Goal: Task Accomplishment & Management: Complete application form

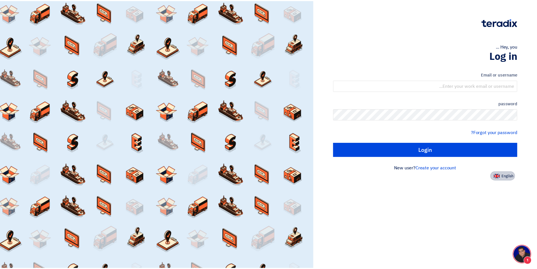
scroll to position [5, 0]
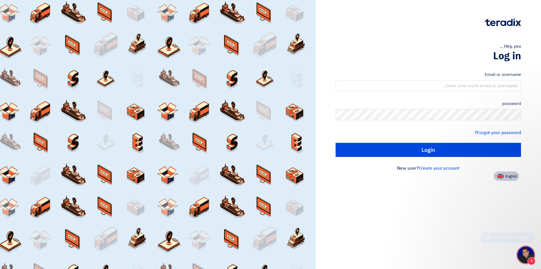
click at [512, 176] on font "English" at bounding box center [511, 175] width 12 height 5
type input "Sign in"
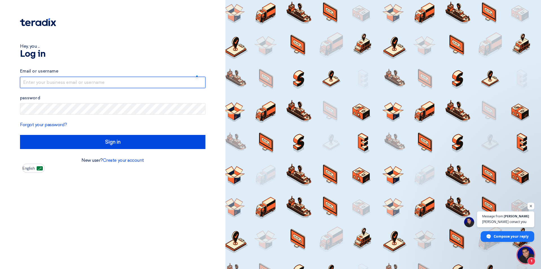
click at [112, 81] on input "text" at bounding box center [112, 82] width 185 height 11
type input "[EMAIL_ADDRESS][DOMAIN_NAME]"
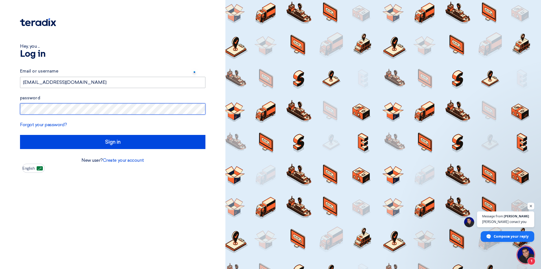
click at [20, 135] on input "Sign in" at bounding box center [112, 142] width 185 height 14
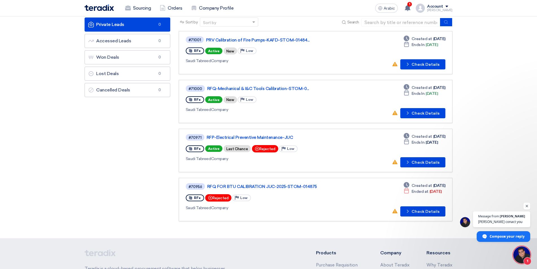
scroll to position [28, 0]
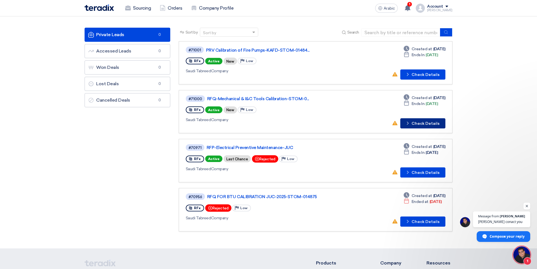
click at [421, 124] on font "Check Details" at bounding box center [425, 123] width 28 height 5
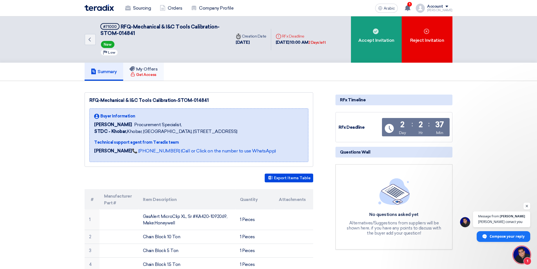
click at [147, 72] on font "Get Access" at bounding box center [146, 74] width 20 height 4
click at [152, 73] on font "Get Access" at bounding box center [146, 74] width 20 height 4
click at [151, 76] on font "Get Access" at bounding box center [146, 74] width 20 height 4
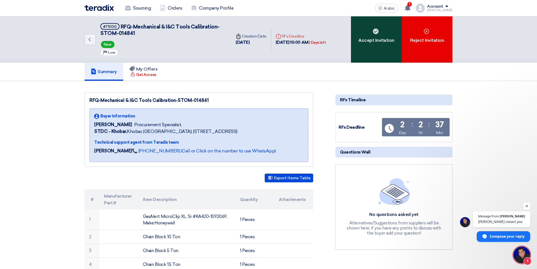
click at [376, 44] on div "Accept Invitation" at bounding box center [376, 39] width 51 height 46
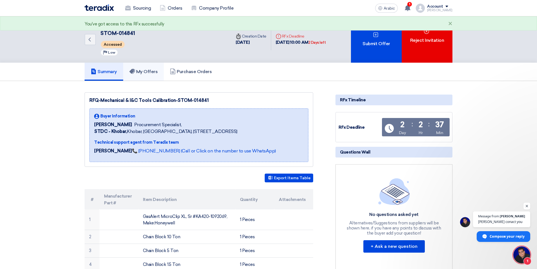
click at [149, 72] on font "My Offers" at bounding box center [147, 71] width 22 height 5
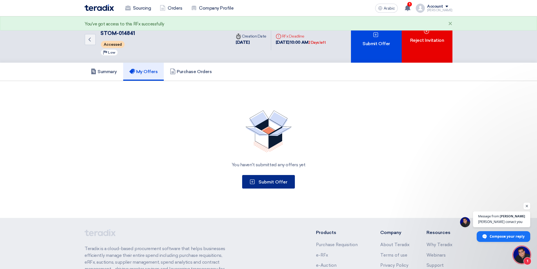
click at [273, 185] on button "Submit Offer" at bounding box center [268, 182] width 53 height 14
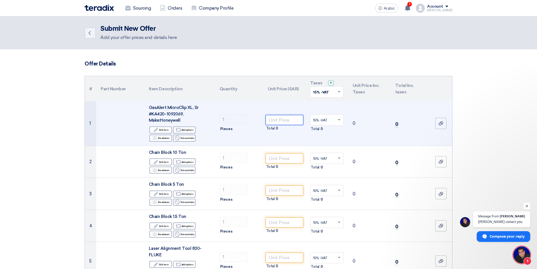
click at [269, 116] on input "number" at bounding box center [284, 120] width 38 height 10
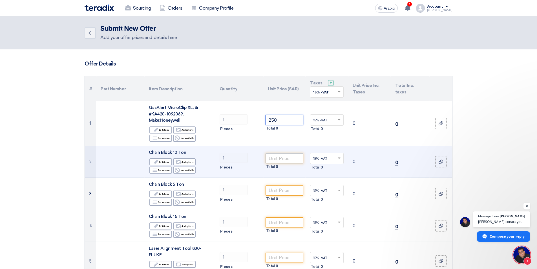
type input "250"
click at [282, 161] on input "number" at bounding box center [284, 158] width 38 height 10
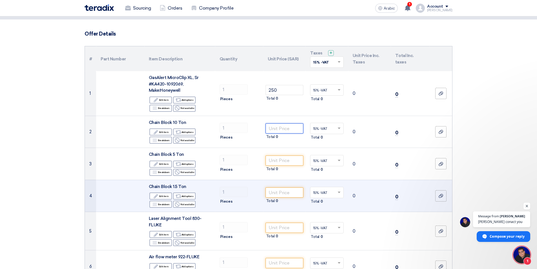
scroll to position [56, 0]
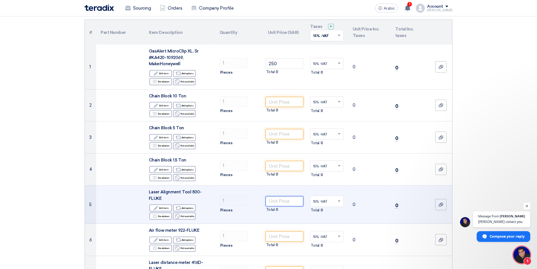
click at [278, 201] on input "number" at bounding box center [284, 201] width 38 height 10
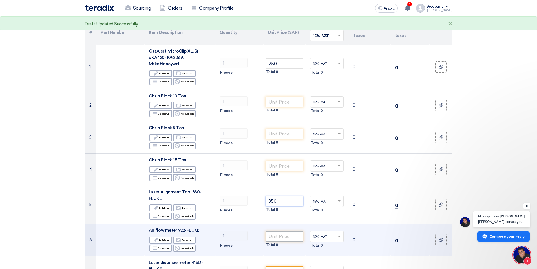
type input "350"
click at [293, 238] on input "number" at bounding box center [284, 236] width 38 height 10
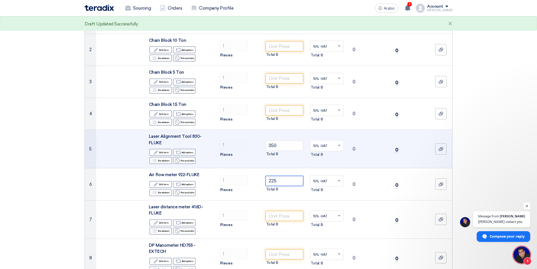
scroll to position [113, 0]
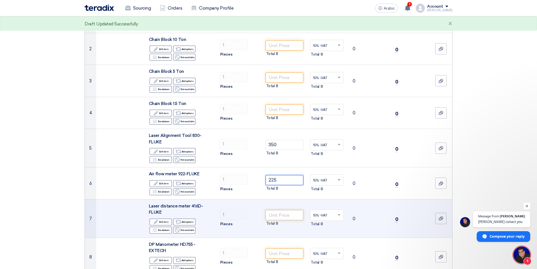
type input "225"
click at [289, 215] on input "number" at bounding box center [284, 215] width 38 height 10
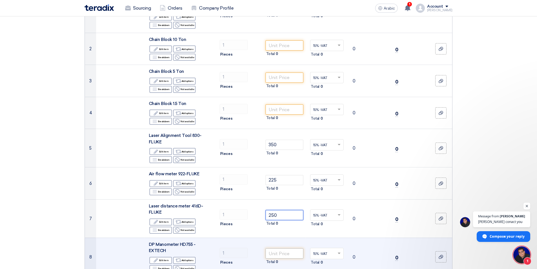
type input "250"
click at [284, 253] on input "number" at bounding box center [284, 253] width 38 height 10
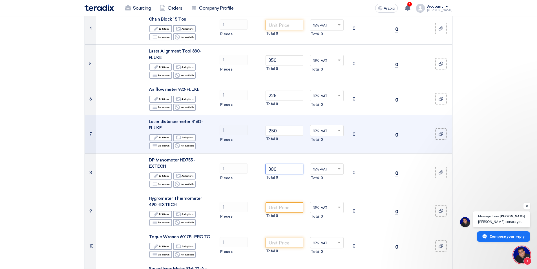
scroll to position [197, 0]
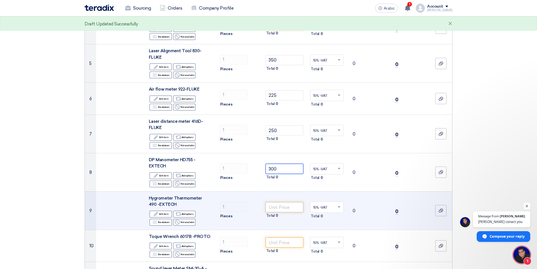
type input "300"
click at [296, 208] on input "number" at bounding box center [284, 207] width 38 height 10
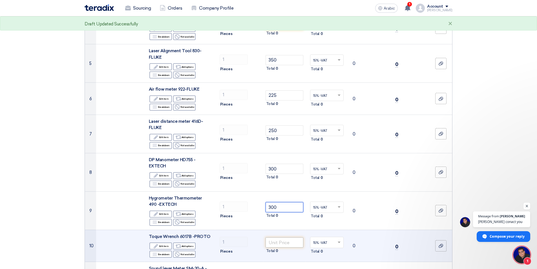
type input "300"
click at [290, 240] on input "number" at bounding box center [284, 242] width 38 height 10
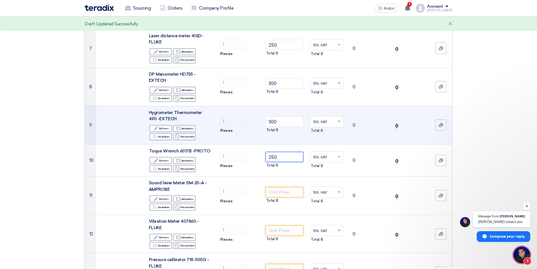
scroll to position [282, 0]
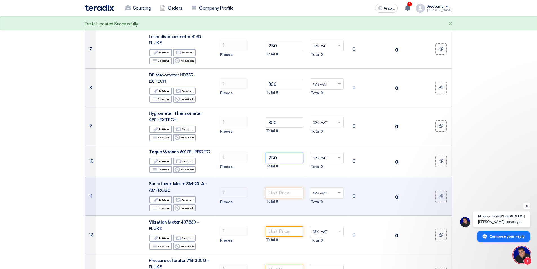
type input "250"
click at [294, 194] on input "number" at bounding box center [284, 193] width 38 height 10
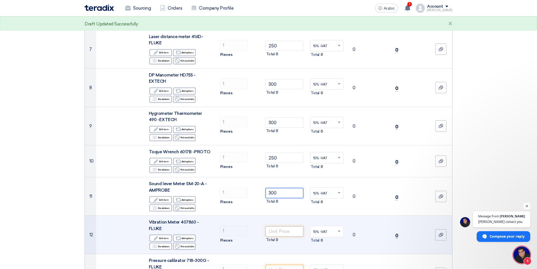
type input "300"
click at [290, 232] on input "number" at bounding box center [284, 231] width 38 height 10
type input "3"
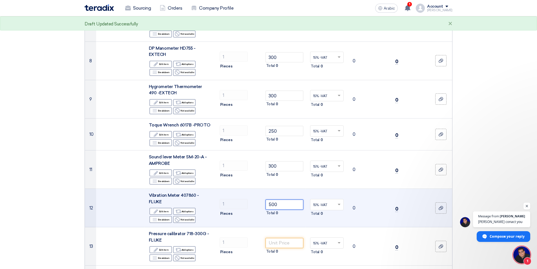
scroll to position [366, 0]
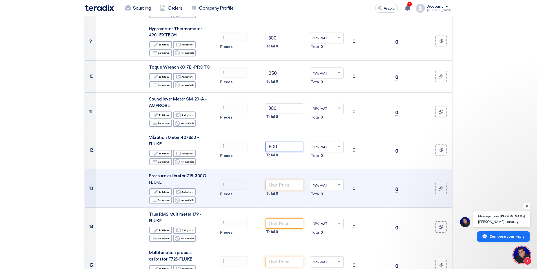
type input "500"
click at [295, 187] on input "number" at bounding box center [284, 185] width 38 height 10
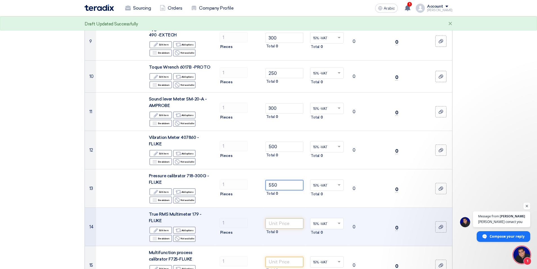
type input "550"
click at [280, 224] on input "number" at bounding box center [284, 223] width 38 height 10
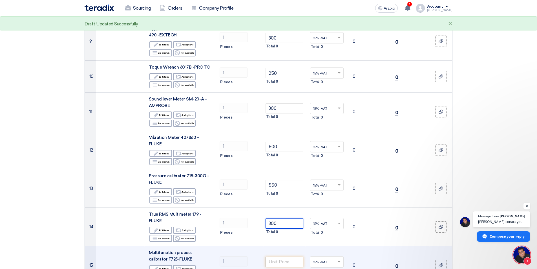
type input "300"
click at [278, 263] on input "number" at bounding box center [284, 261] width 38 height 10
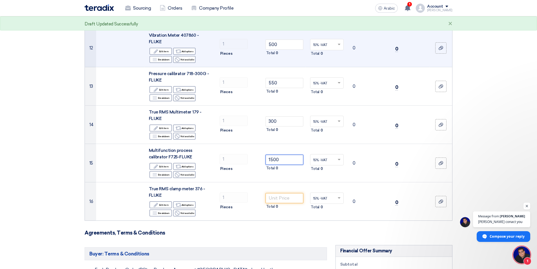
scroll to position [451, 0]
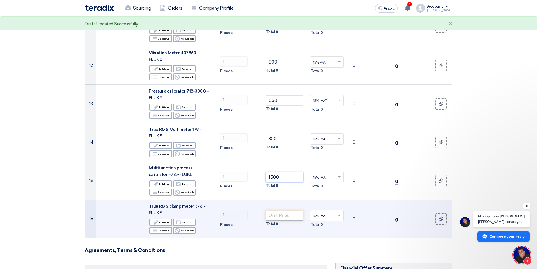
type input "1500"
click at [288, 217] on input "number" at bounding box center [284, 215] width 38 height 10
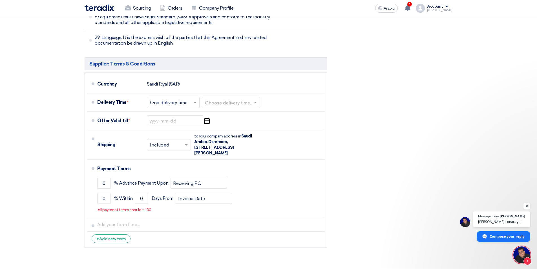
scroll to position [2493, 0]
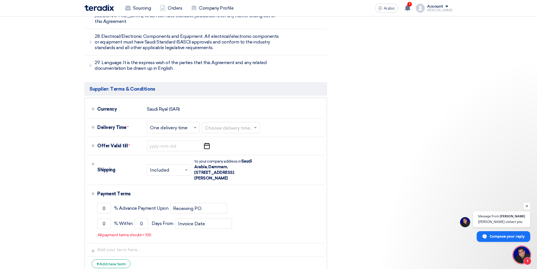
type input "270"
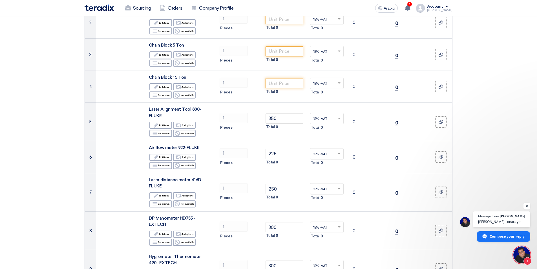
scroll to position [129, 0]
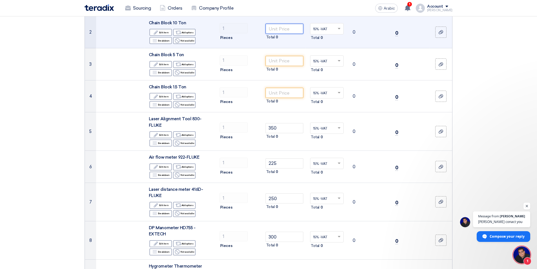
click at [296, 29] on input "number" at bounding box center [284, 29] width 38 height 10
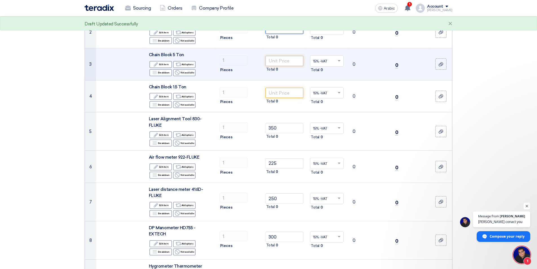
type input "50"
click at [283, 59] on input "number" at bounding box center [284, 61] width 38 height 10
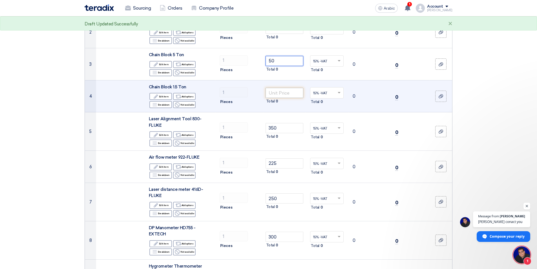
type input "50"
click at [288, 92] on input "number" at bounding box center [284, 93] width 38 height 10
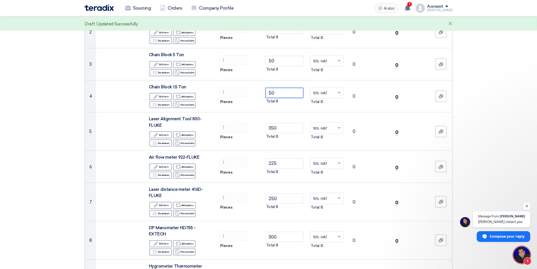
type input "50"
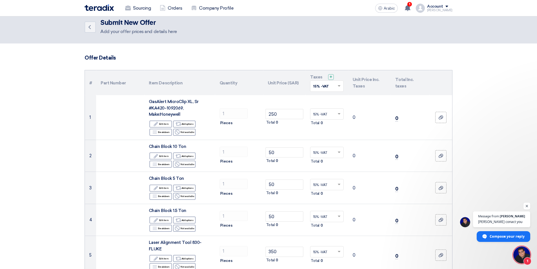
scroll to position [0, 0]
